Goal: Task Accomplishment & Management: Use online tool/utility

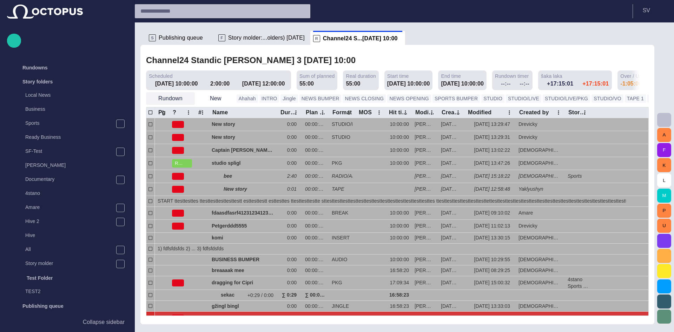
click at [182, 96] on button "Rundown" at bounding box center [170, 98] width 49 height 13
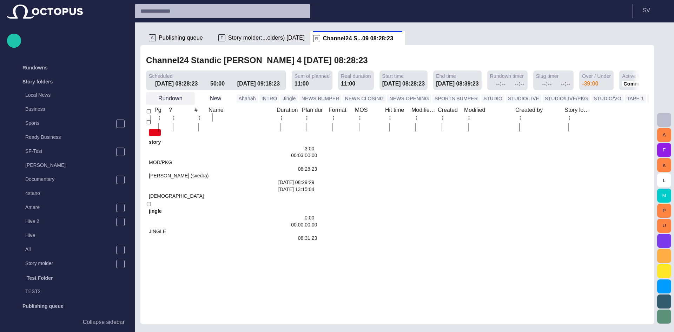
click at [187, 98] on span "button" at bounding box center [188, 98] width 7 height 7
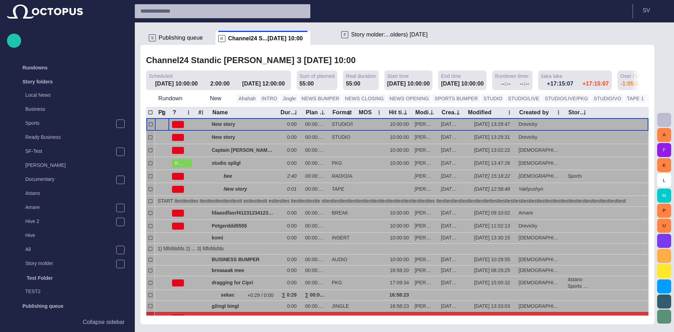
drag, startPoint x: 231, startPoint y: 41, endPoint x: 358, endPoint y: 37, distance: 126.7
click at [358, 37] on ul "S Publishing queue F Story molder:...olders) [DATE] R Channel24 S...[DATE] 10:00" at bounding box center [393, 38] width 494 height 14
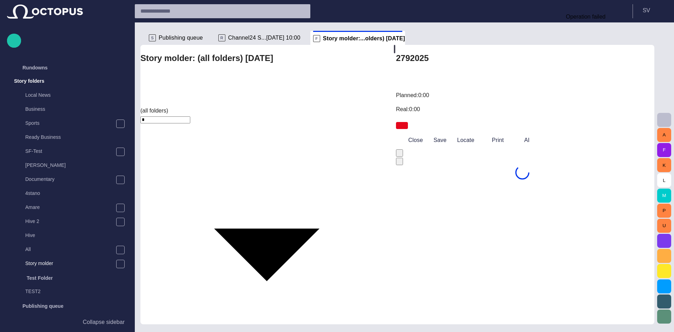
scroll to position [14, 0]
click at [249, 39] on span "Channel24 S...[DATE] 10:00" at bounding box center [264, 37] width 72 height 7
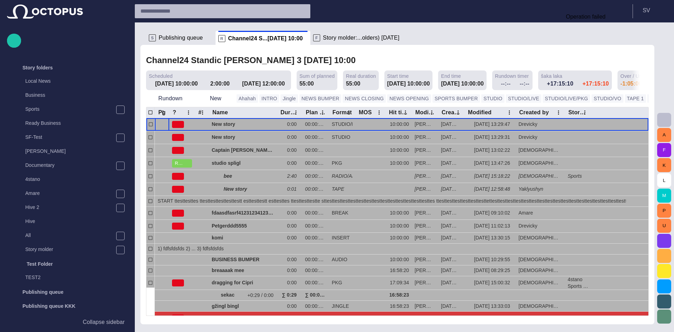
click at [323, 35] on span "Story molder:...olders) [DATE]" at bounding box center [361, 37] width 76 height 7
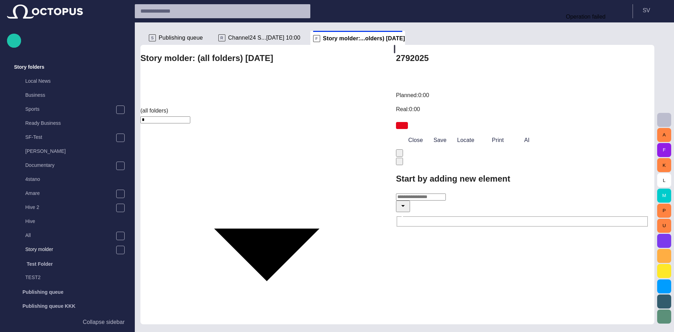
scroll to position [152, 0]
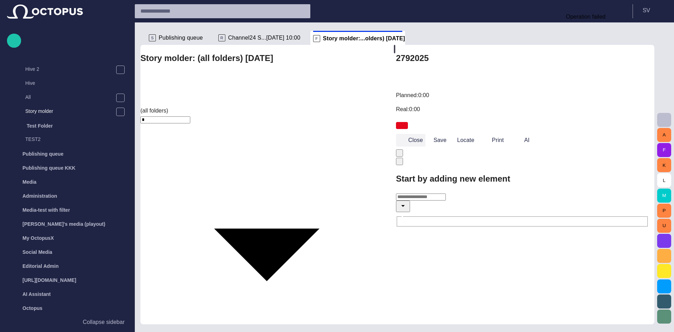
click at [413, 134] on button "Close" at bounding box center [410, 140] width 29 height 13
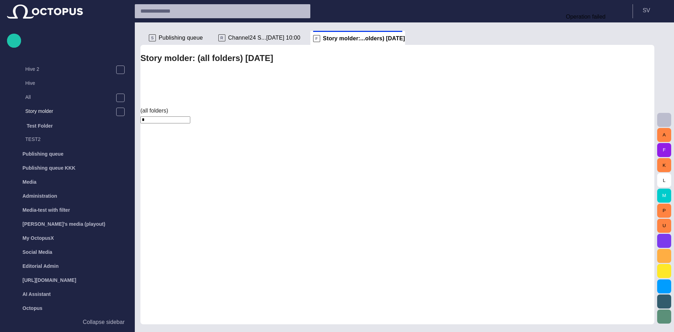
click at [269, 39] on span "Channel24 S...[DATE] 10:00" at bounding box center [264, 37] width 72 height 7
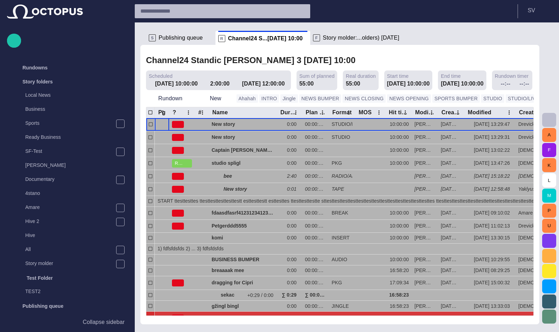
scroll to position [152, 0]
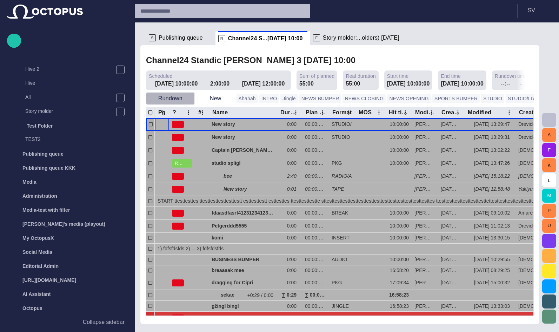
click at [189, 99] on span "button" at bounding box center [188, 98] width 7 height 7
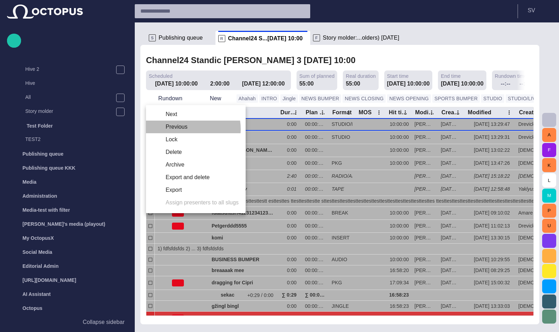
click at [185, 129] on li "Previous" at bounding box center [196, 127] width 100 height 13
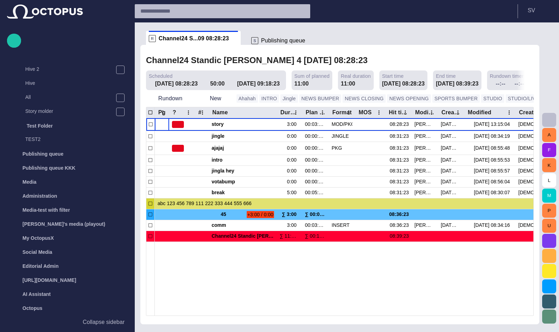
drag, startPoint x: 181, startPoint y: 35, endPoint x: 289, endPoint y: 39, distance: 108.8
click at [289, 39] on ul "S Publishing queue R Channel24 S...09 08:28:23" at bounding box center [335, 38] width 379 height 14
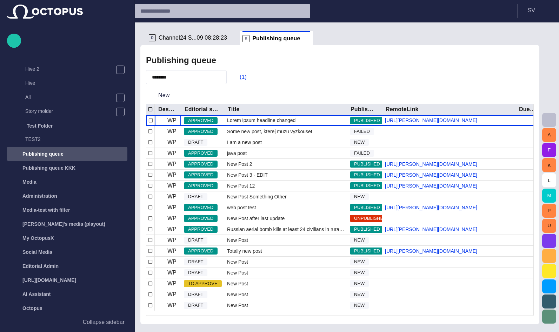
click at [182, 36] on span "Channel24 S...09 08:28:23" at bounding box center [193, 37] width 68 height 7
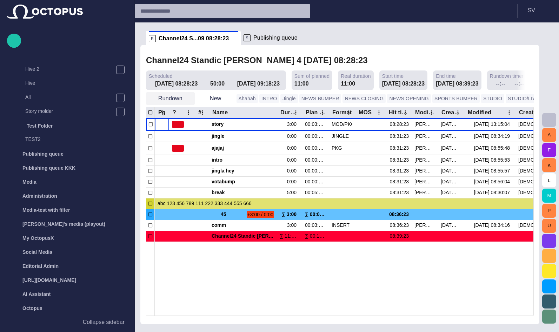
click at [189, 101] on span "button" at bounding box center [188, 98] width 7 height 7
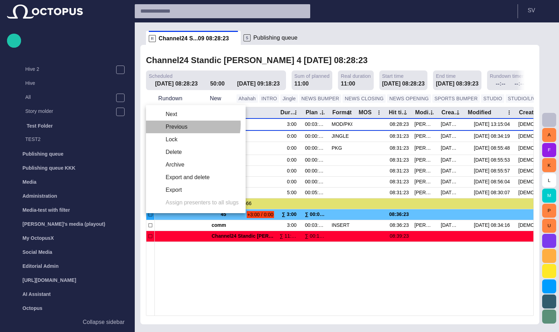
click at [193, 125] on li "Previous" at bounding box center [196, 127] width 100 height 13
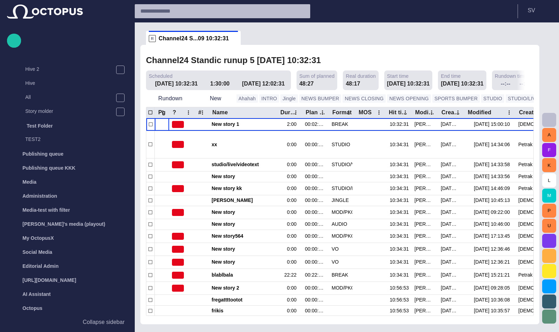
click at [245, 40] on div at bounding box center [247, 38] width 13 height 14
click at [243, 40] on span "button" at bounding box center [246, 38] width 7 height 7
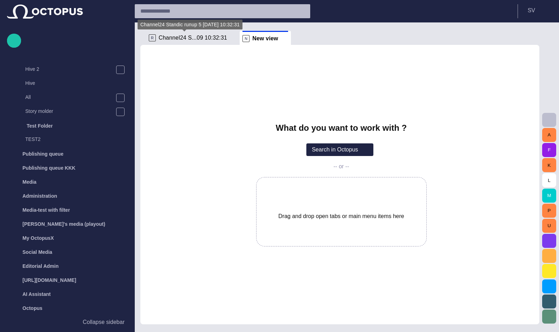
click at [192, 38] on span "Channel24 S...09 10:32:31" at bounding box center [193, 37] width 68 height 7
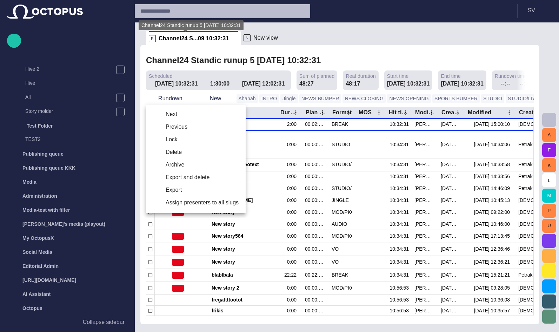
click at [179, 114] on li "Next" at bounding box center [196, 114] width 100 height 13
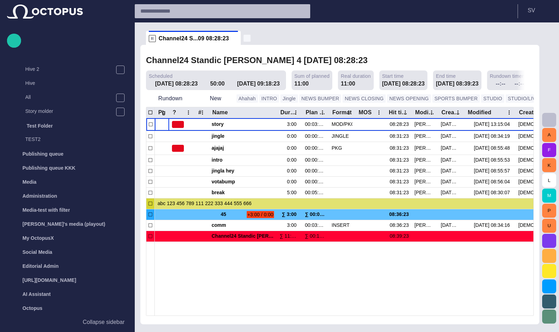
click at [243, 38] on span "button" at bounding box center [246, 38] width 7 height 7
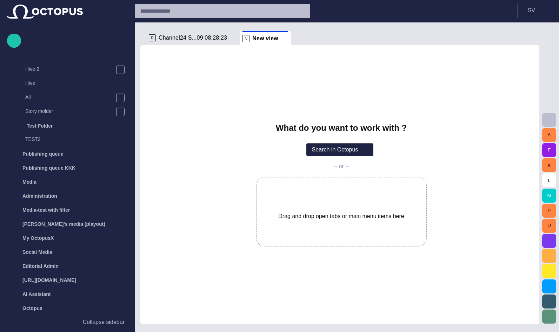
click at [199, 36] on span "Channel24 S...09 08:28:23" at bounding box center [193, 37] width 68 height 7
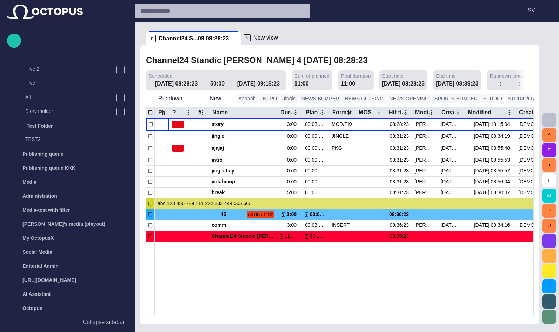
click at [254, 37] on span "New view" at bounding box center [265, 37] width 25 height 7
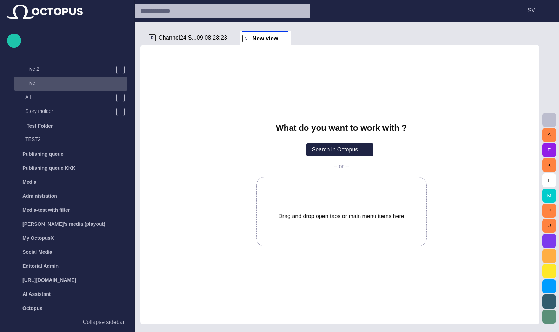
click at [63, 88] on div "Hive" at bounding box center [70, 84] width 113 height 14
click at [48, 92] on div "All" at bounding box center [64, 98] width 101 height 14
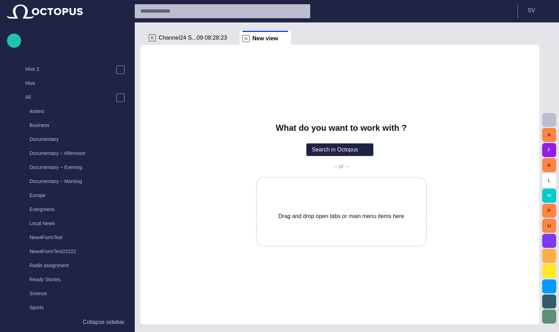
click at [48, 82] on p "Hive" at bounding box center [76, 83] width 102 height 7
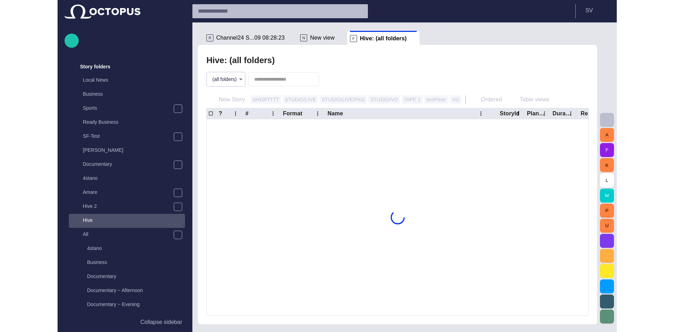
scroll to position [14, 0]
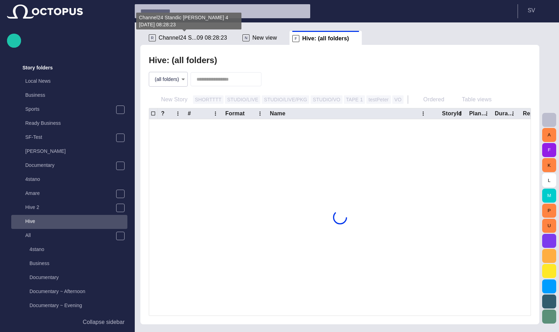
click at [192, 39] on span "Channel24 S...09 08:28:23" at bounding box center [193, 37] width 68 height 7
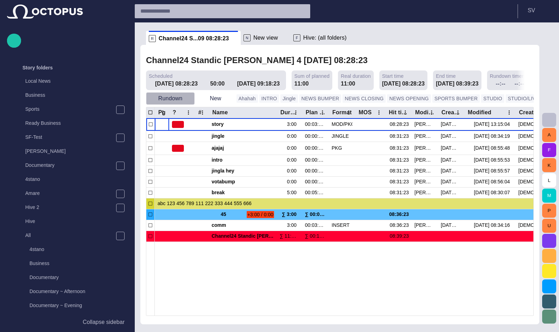
click at [189, 98] on span "button" at bounding box center [188, 98] width 7 height 7
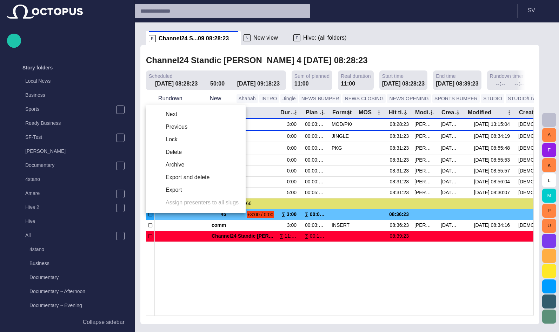
click at [172, 116] on li "Next" at bounding box center [196, 114] width 100 height 13
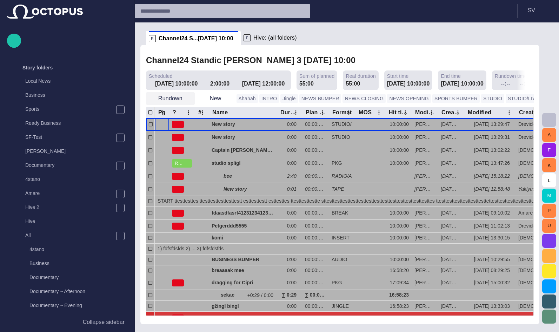
click at [176, 99] on button "Rundown" at bounding box center [170, 98] width 49 height 13
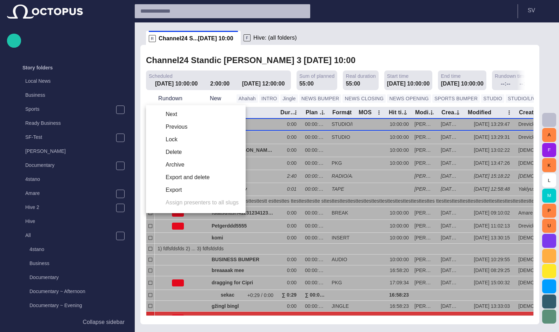
click at [180, 115] on li "Next" at bounding box center [196, 114] width 100 height 13
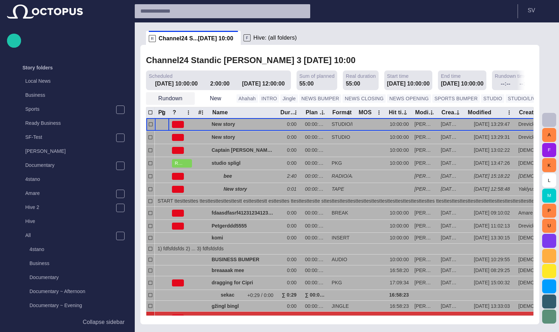
click at [181, 100] on button "Rundown" at bounding box center [170, 98] width 49 height 13
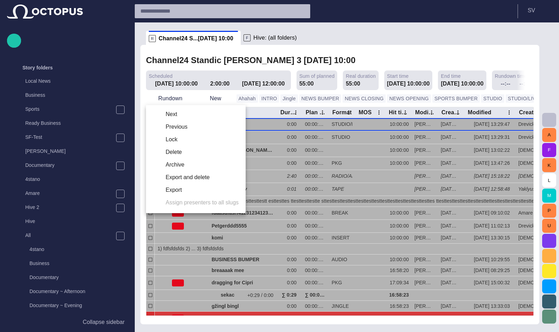
click at [178, 113] on li "Next" at bounding box center [196, 114] width 100 height 13
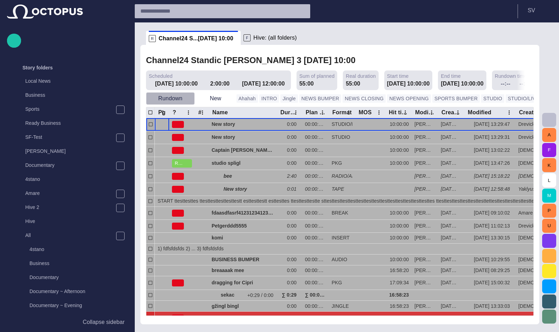
click at [182, 96] on button "Rundown" at bounding box center [170, 98] width 49 height 13
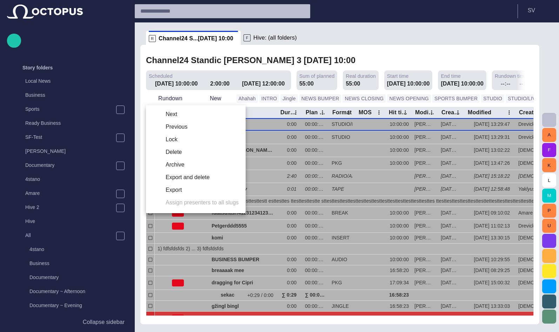
click at [178, 129] on li "Previous" at bounding box center [196, 127] width 100 height 13
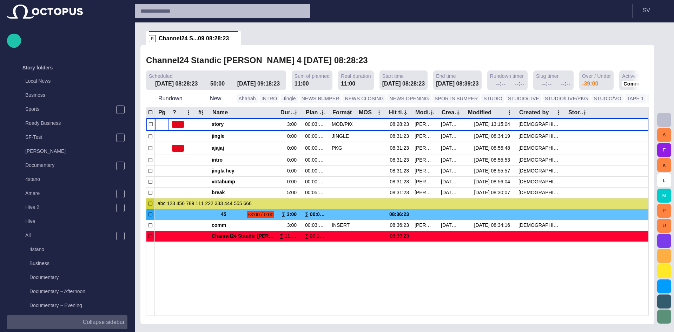
click at [111, 324] on p "Collapse sidebar" at bounding box center [104, 322] width 42 height 8
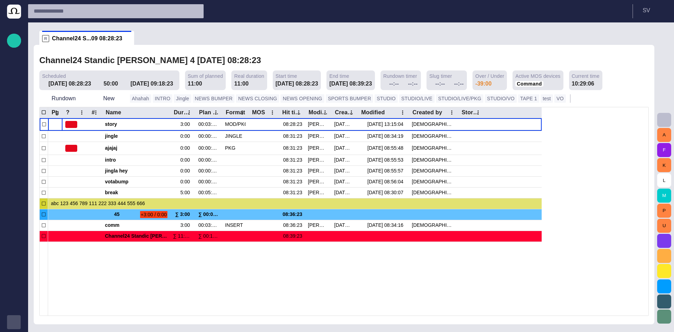
scroll to position [0, 0]
